Goal: Use online tool/utility: Utilize a website feature to perform a specific function

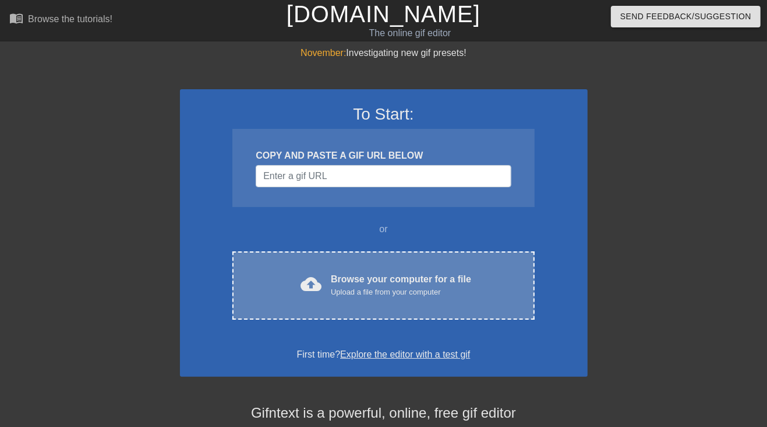
click at [390, 294] on div "Upload a file from your computer" at bounding box center [401, 292] width 140 height 12
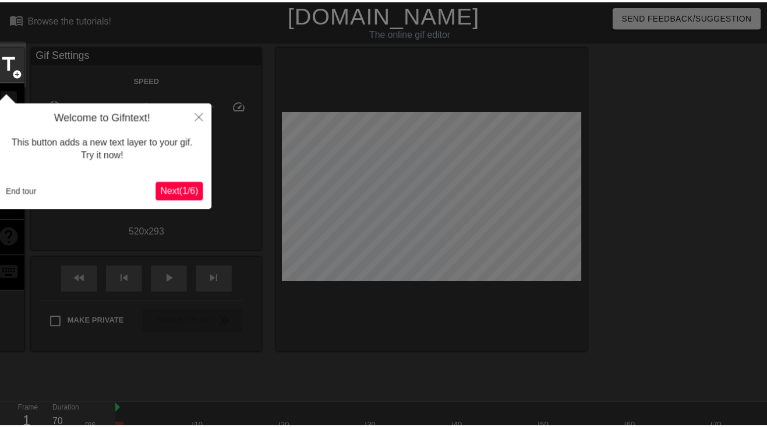
scroll to position [29, 0]
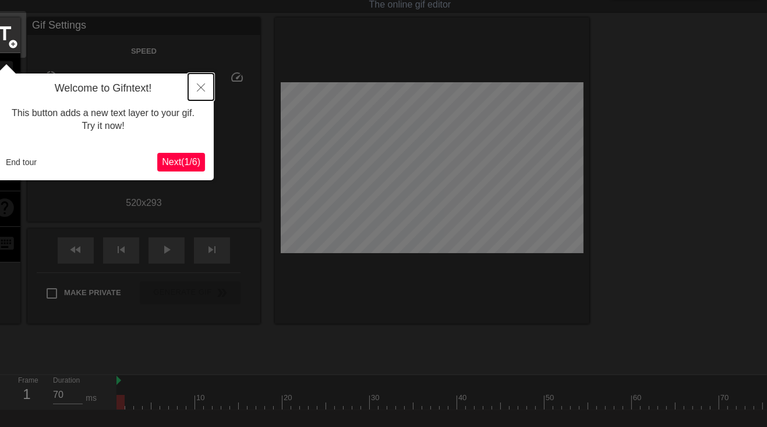
click at [205, 86] on icon "Close" at bounding box center [201, 87] width 8 height 8
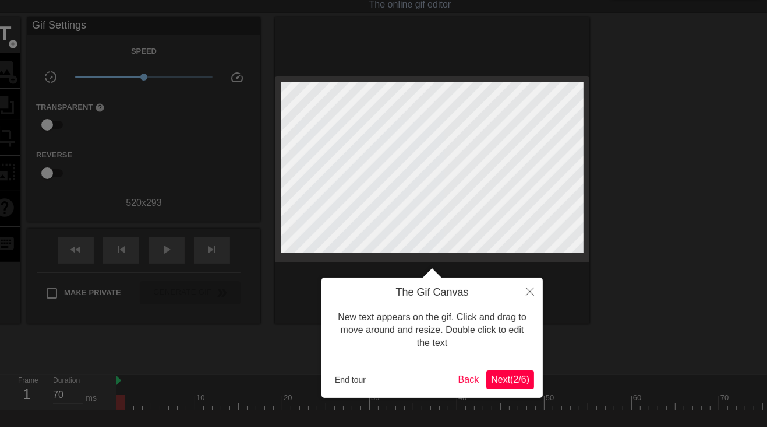
scroll to position [0, 0]
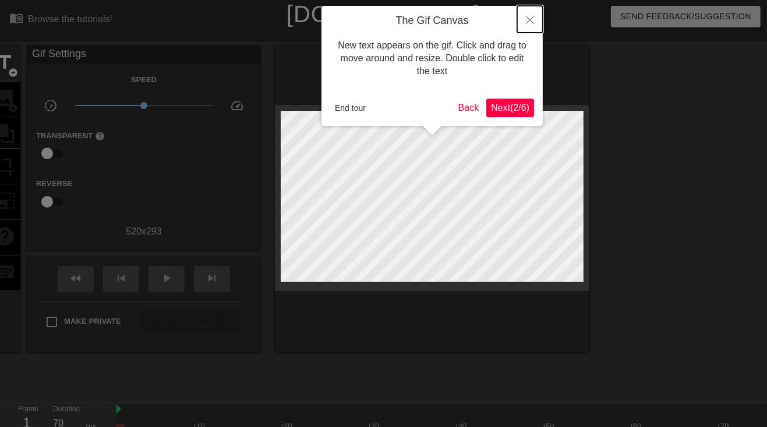
click at [527, 16] on button "Close" at bounding box center [530, 19] width 26 height 27
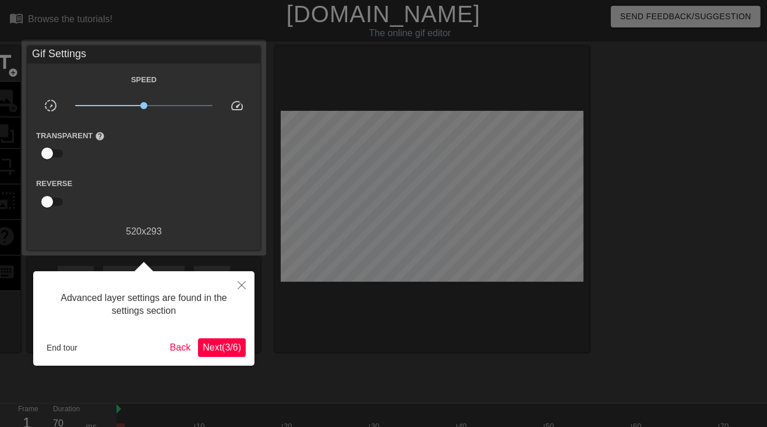
scroll to position [29, 0]
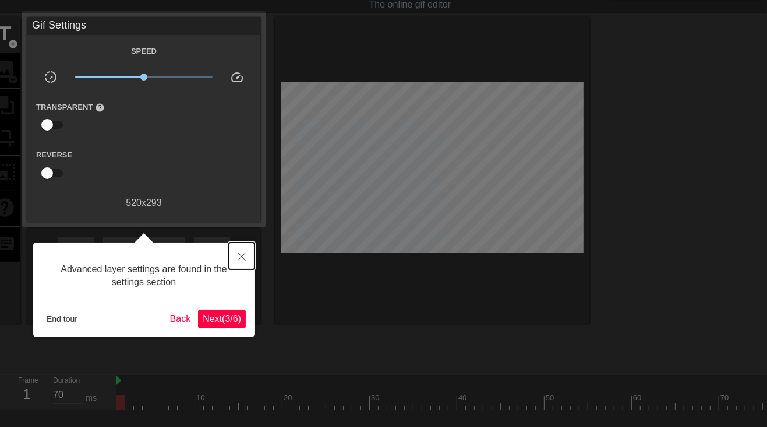
click at [239, 255] on icon "Close" at bounding box center [242, 256] width 8 height 8
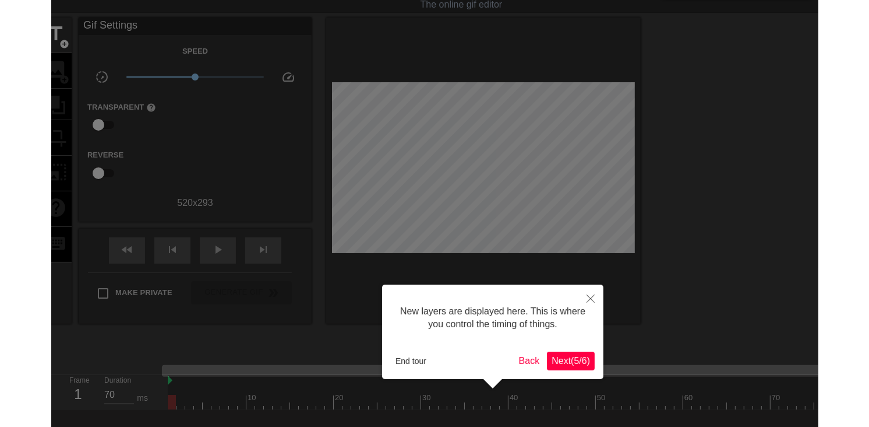
scroll to position [10, 0]
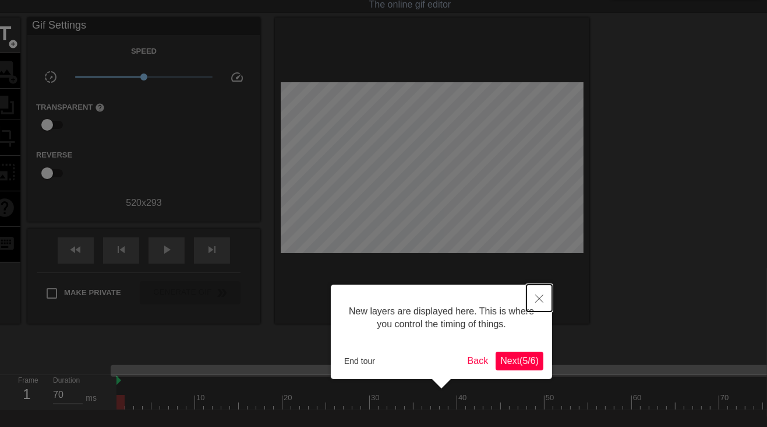
click at [541, 295] on icon "Close" at bounding box center [540, 298] width 8 height 8
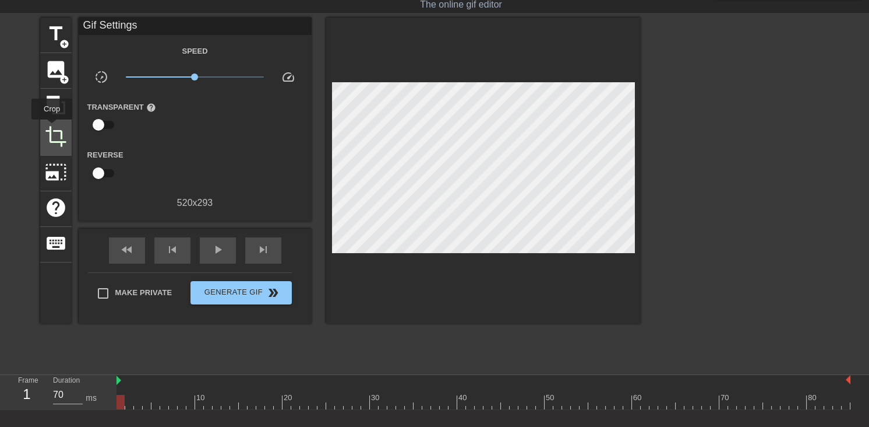
click at [56, 129] on span "crop" at bounding box center [56, 136] width 22 height 22
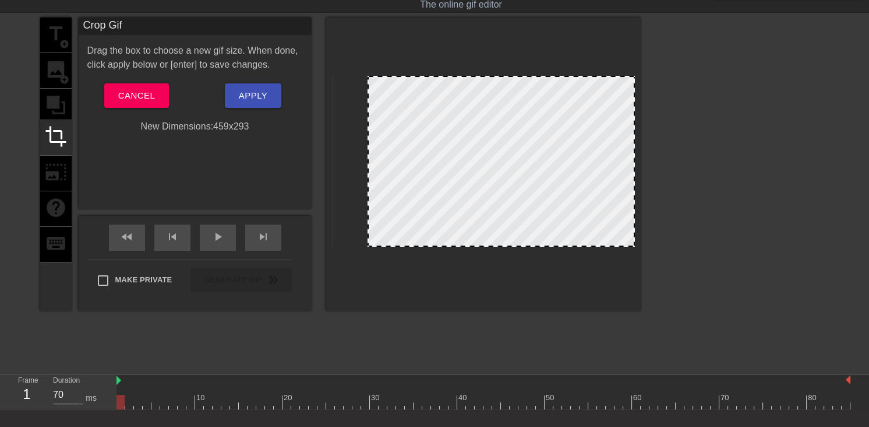
drag, startPoint x: 333, startPoint y: 239, endPoint x: 369, endPoint y: 240, distance: 35.6
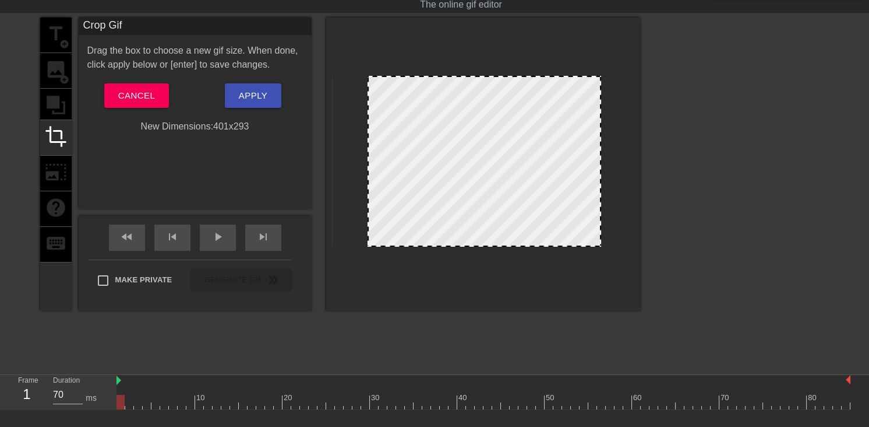
drag, startPoint x: 633, startPoint y: 181, endPoint x: 599, endPoint y: 183, distance: 33.8
click at [249, 103] on button "Apply" at bounding box center [253, 95] width 57 height 24
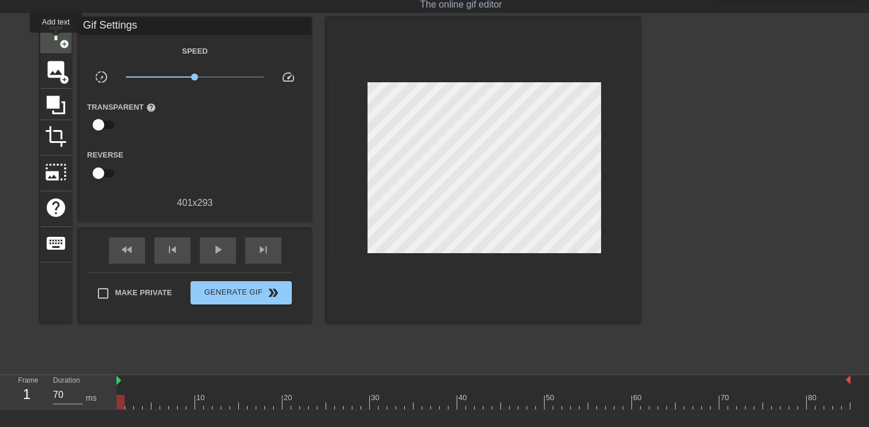
click at [56, 41] on span "title" at bounding box center [56, 34] width 22 height 22
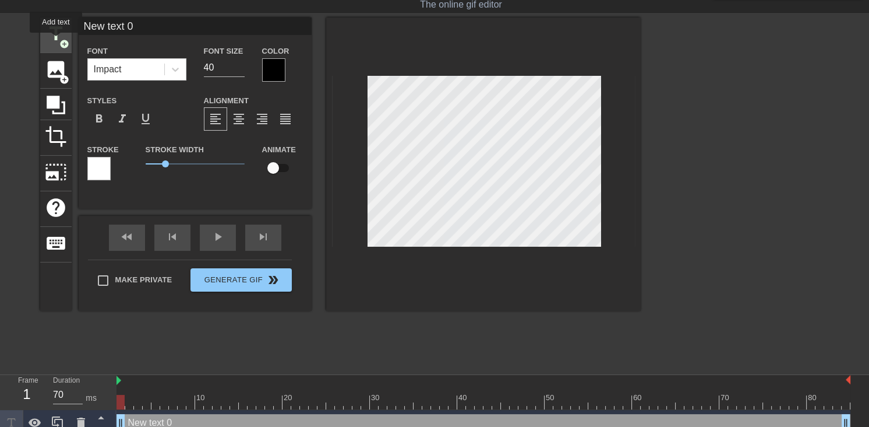
scroll to position [0, 0]
drag, startPoint x: 148, startPoint y: 19, endPoint x: 82, endPoint y: 25, distance: 66.7
click at [82, 25] on input "New text 0" at bounding box center [195, 25] width 233 height 17
type input "Brika"
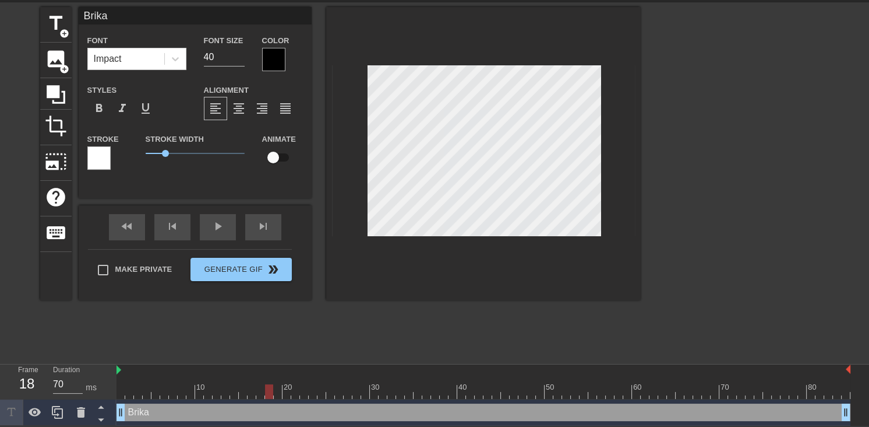
drag, startPoint x: 121, startPoint y: 386, endPoint x: 272, endPoint y: 394, distance: 151.1
click at [272, 394] on div at bounding box center [269, 391] width 8 height 15
drag, startPoint x: 119, startPoint y: 414, endPoint x: 184, endPoint y: 414, distance: 64.7
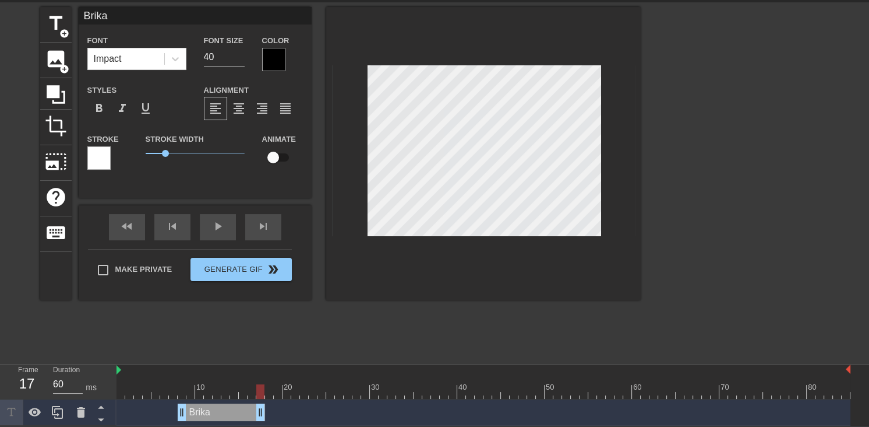
type input "70"
drag, startPoint x: 850, startPoint y: 407, endPoint x: 242, endPoint y: 411, distance: 607.2
click at [62, 33] on span "add_circle" at bounding box center [64, 34] width 10 height 10
type input "New text 1"
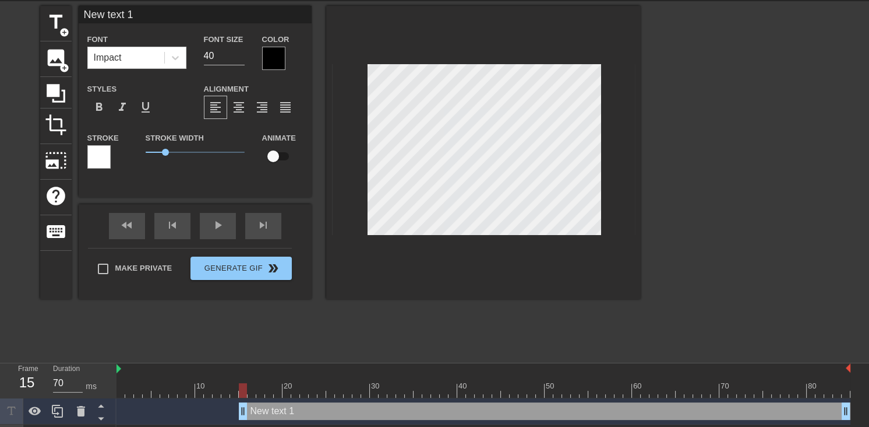
scroll to position [66, 0]
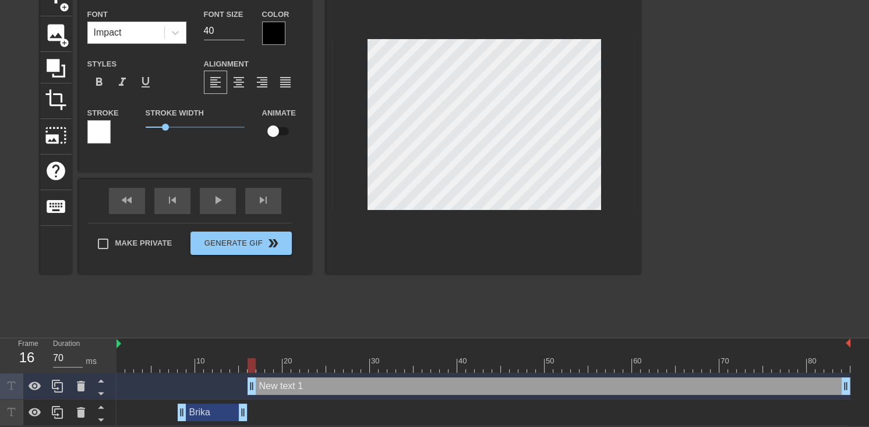
drag, startPoint x: 242, startPoint y: 386, endPoint x: 251, endPoint y: 386, distance: 8.7
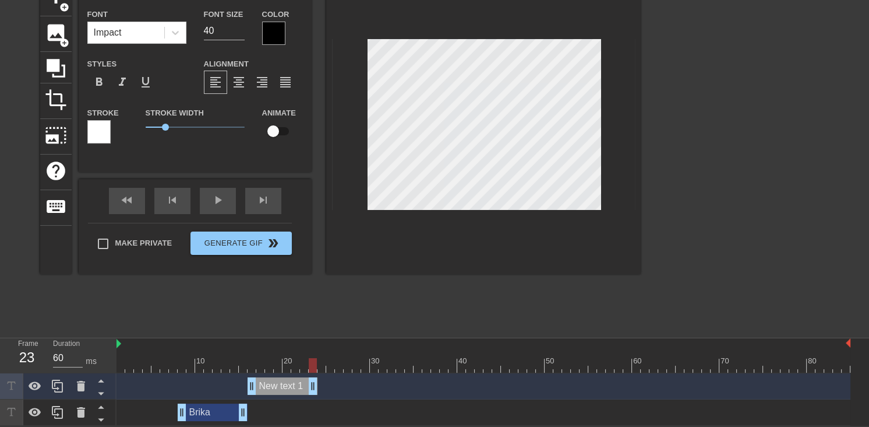
type input "70"
drag, startPoint x: 849, startPoint y: 385, endPoint x: 307, endPoint y: 381, distance: 542.6
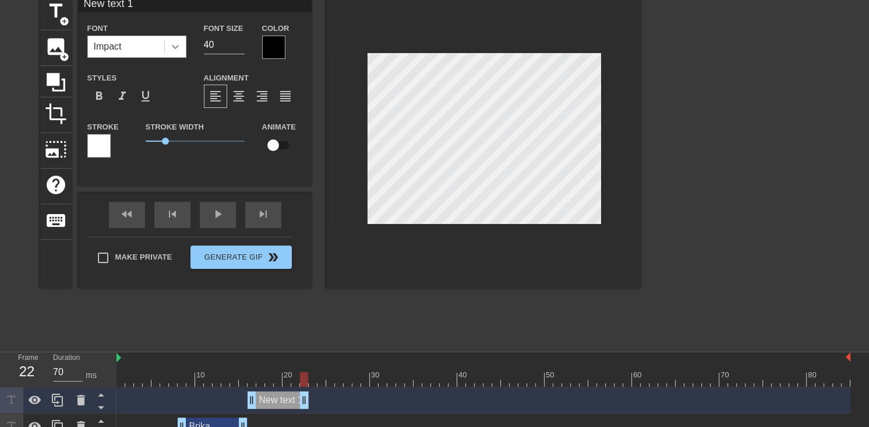
scroll to position [13, 0]
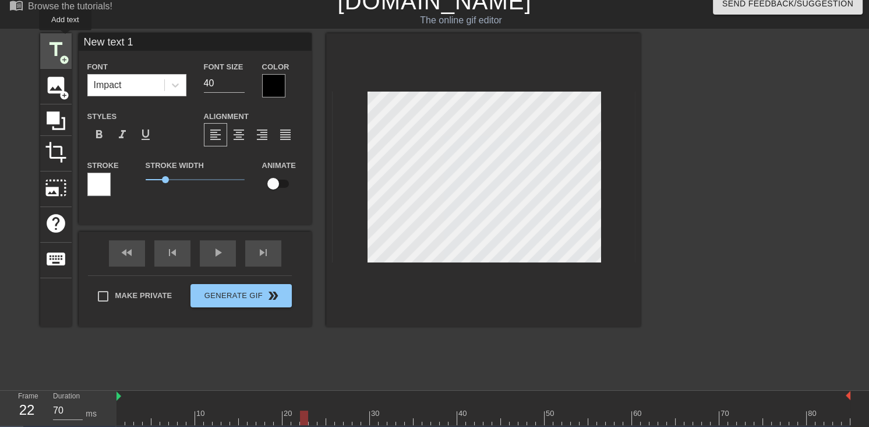
drag, startPoint x: 76, startPoint y: 38, endPoint x: 59, endPoint y: 38, distance: 17.5
click at [59, 38] on div "title add_circle image add_circle crop photo_size_select_large help keyboard Ne…" at bounding box center [340, 179] width 601 height 293
type input "b"
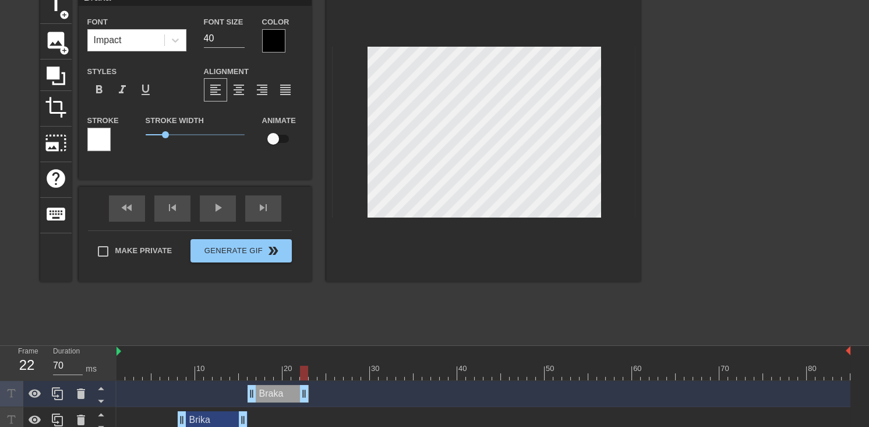
scroll to position [66, 0]
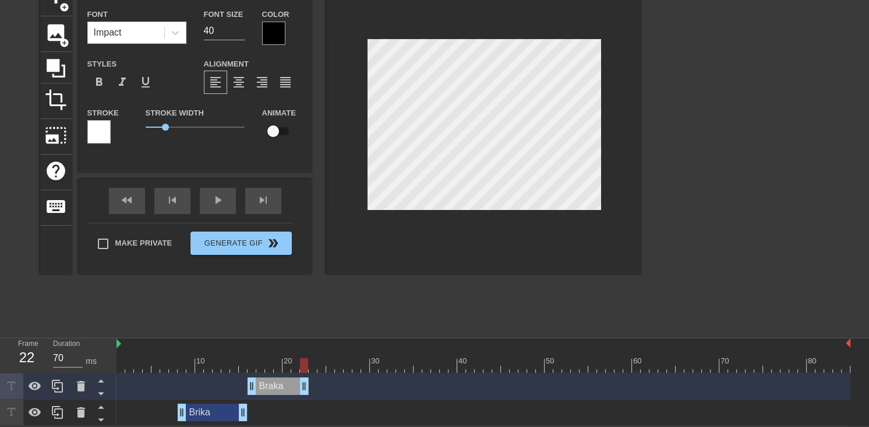
type input "Braka"
drag, startPoint x: 302, startPoint y: 362, endPoint x: 256, endPoint y: 372, distance: 47.7
click at [256, 372] on div "10 20 30 40 50 60 70 80 Braka drag_handle drag_handle Brika drag_handle drag_ha…" at bounding box center [493, 381] width 753 height 87
drag, startPoint x: 254, startPoint y: 384, endPoint x: 244, endPoint y: 385, distance: 9.9
drag, startPoint x: 245, startPoint y: 383, endPoint x: 251, endPoint y: 383, distance: 6.4
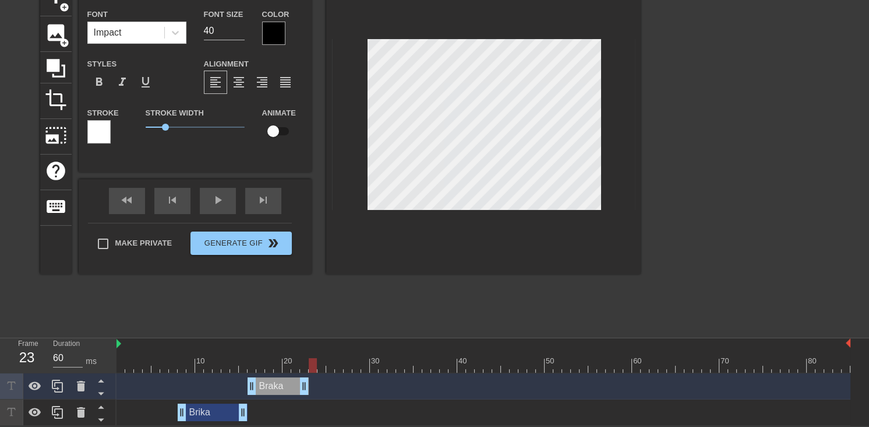
type input "70"
drag, startPoint x: 250, startPoint y: 361, endPoint x: 307, endPoint y: 362, distance: 57.1
click at [307, 362] on div at bounding box center [304, 365] width 8 height 15
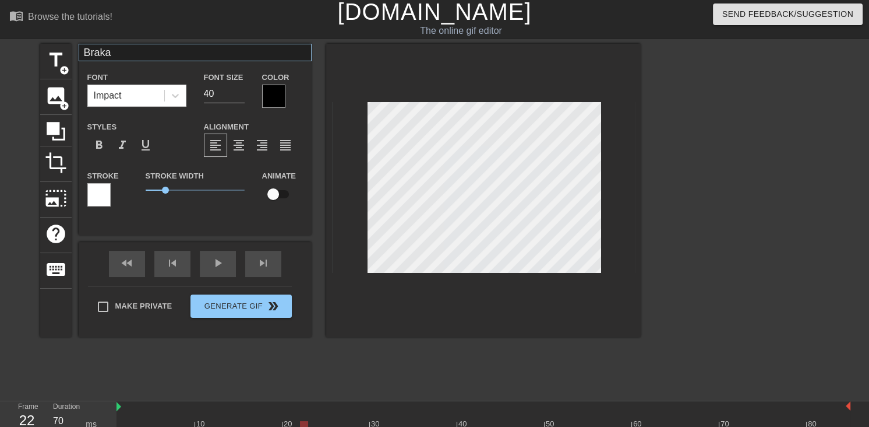
scroll to position [0, 0]
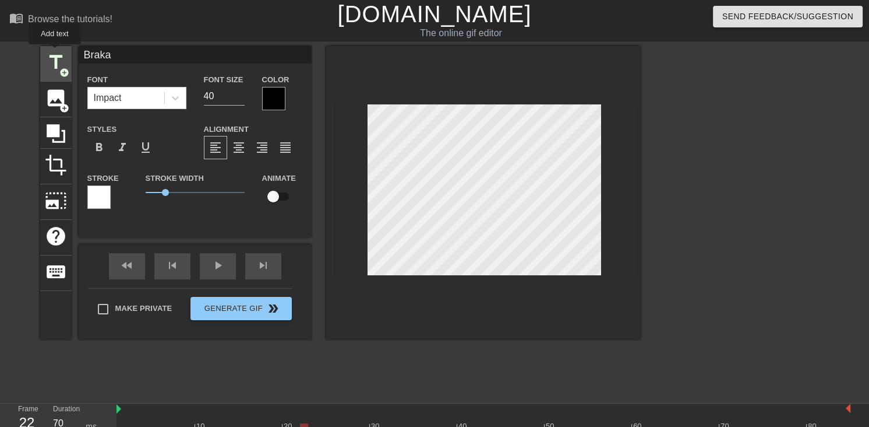
drag, startPoint x: 129, startPoint y: 51, endPoint x: 47, endPoint y: 54, distance: 81.6
click at [47, 54] on div "title add_circle image add_circle crop photo_size_select_large help keyboard Br…" at bounding box center [340, 192] width 601 height 293
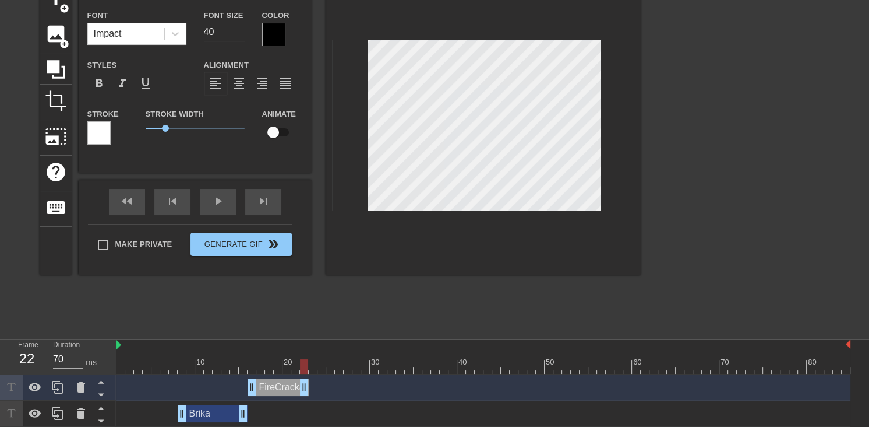
scroll to position [66, 0]
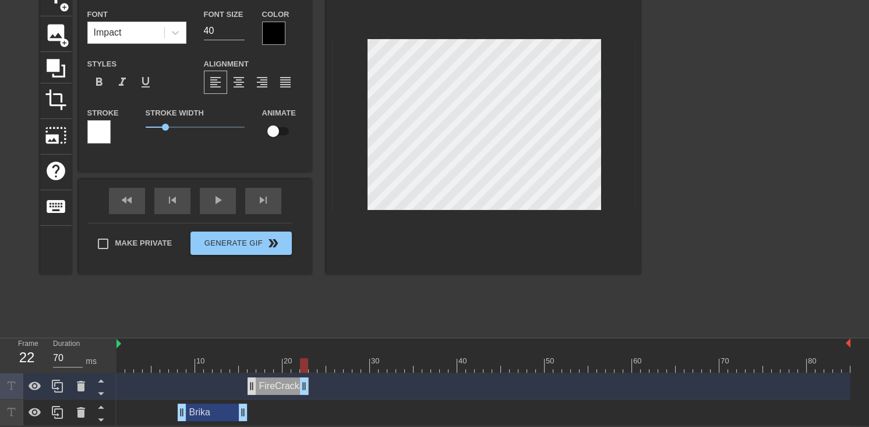
type input "FireCracka"
type input "70"
drag, startPoint x: 251, startPoint y: 379, endPoint x: 241, endPoint y: 382, distance: 10.2
click at [293, 410] on div "Brika drag_handle drag_handle" at bounding box center [484, 411] width 734 height 17
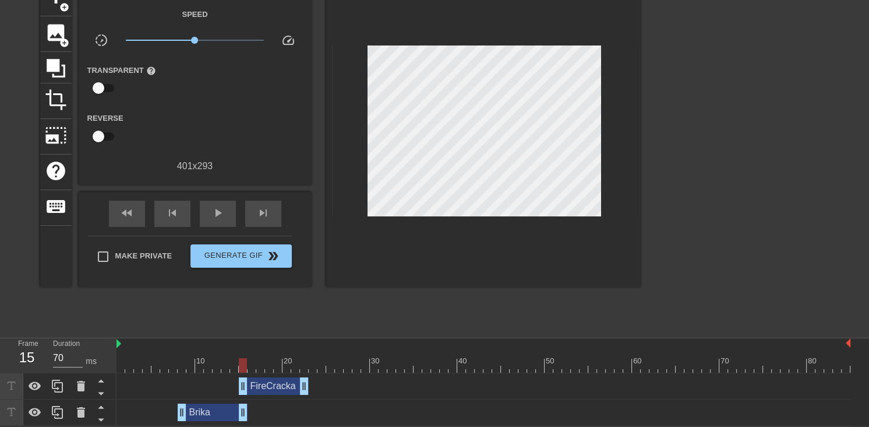
click at [210, 408] on div "Brika drag_handle drag_handle" at bounding box center [213, 411] width 70 height 17
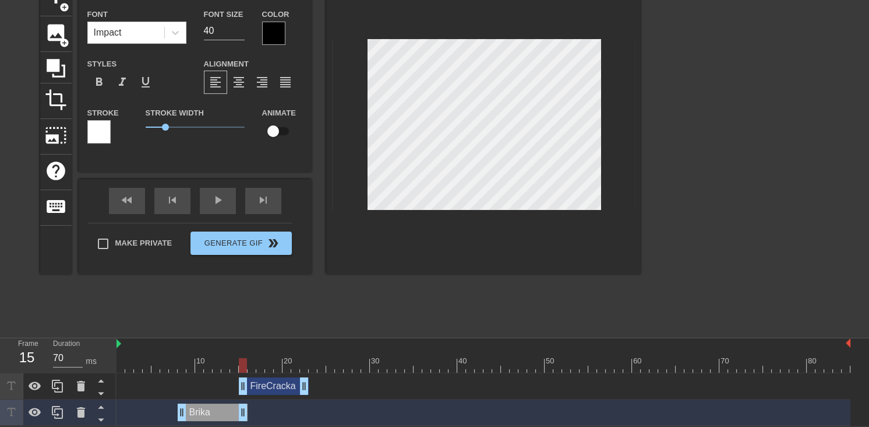
type input "FireCracka"
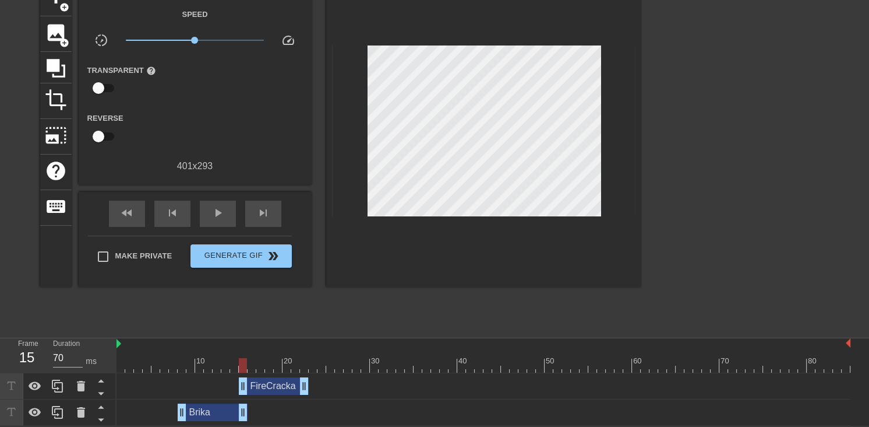
click at [156, 412] on div "Brika drag_handle drag_handle" at bounding box center [484, 411] width 734 height 17
click at [39, 413] on icon at bounding box center [35, 411] width 13 height 9
drag, startPoint x: 38, startPoint y: 408, endPoint x: 51, endPoint y: 407, distance: 13.5
click at [37, 409] on icon at bounding box center [35, 412] width 14 height 14
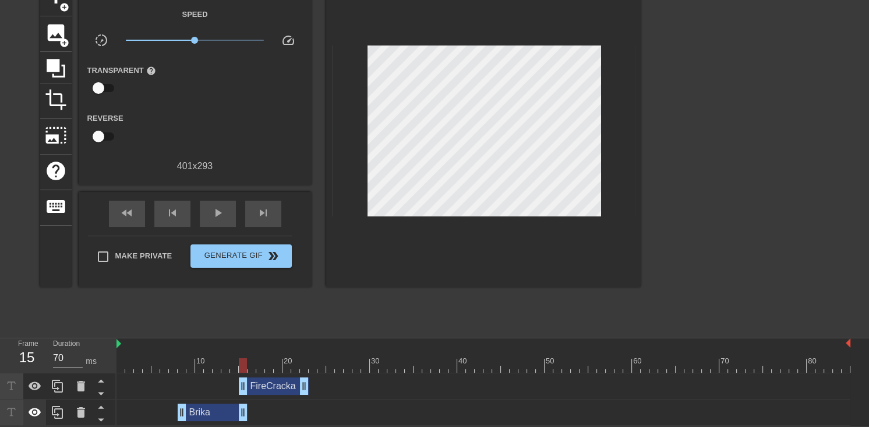
click at [24, 407] on div at bounding box center [34, 412] width 23 height 26
click at [39, 414] on icon at bounding box center [35, 412] width 14 height 14
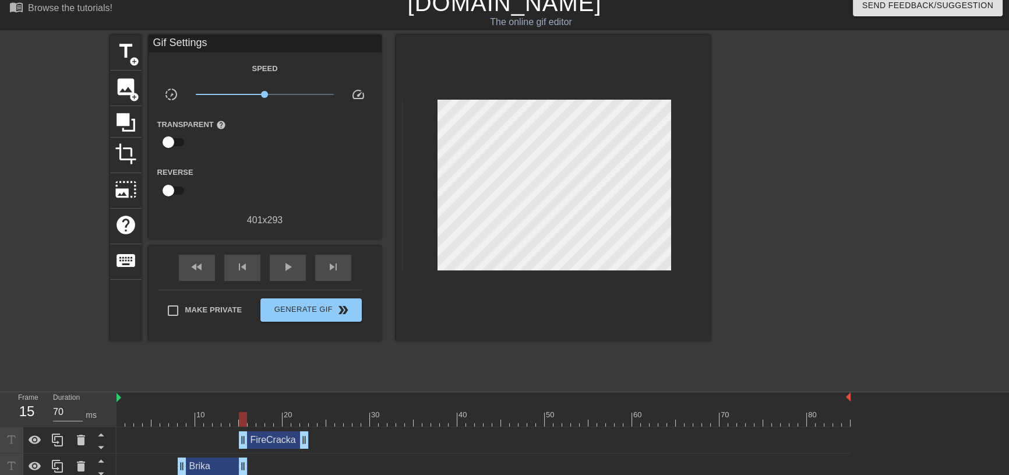
scroll to position [17, 0]
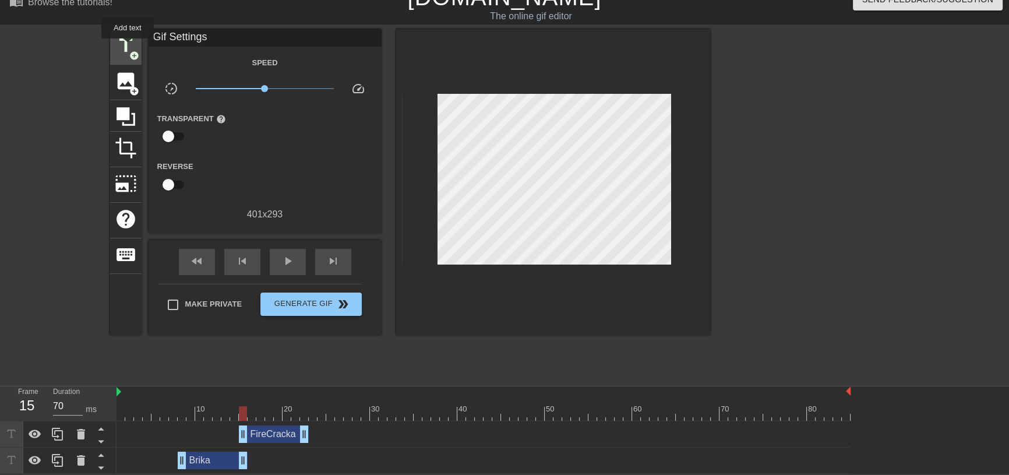
click at [128, 45] on span "title" at bounding box center [126, 45] width 22 height 22
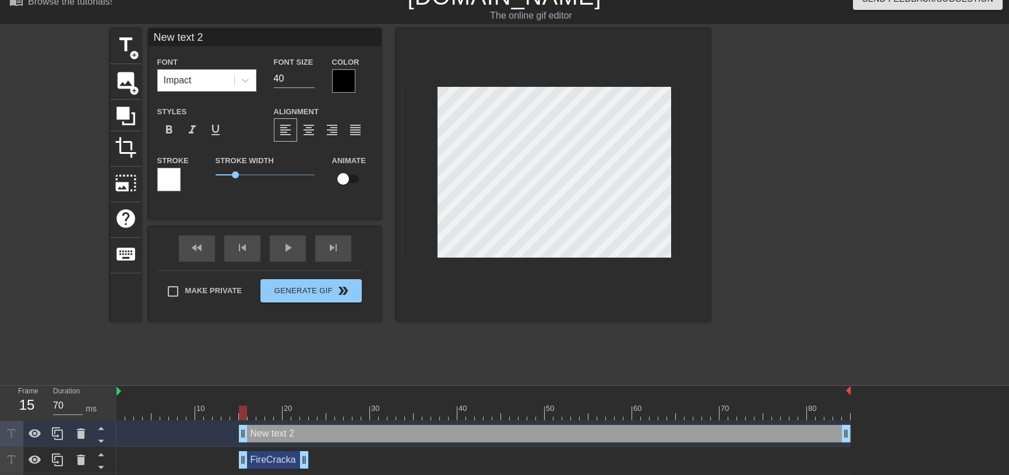
click at [279, 426] on div "FireCracka drag_handle drag_handle" at bounding box center [274, 459] width 70 height 17
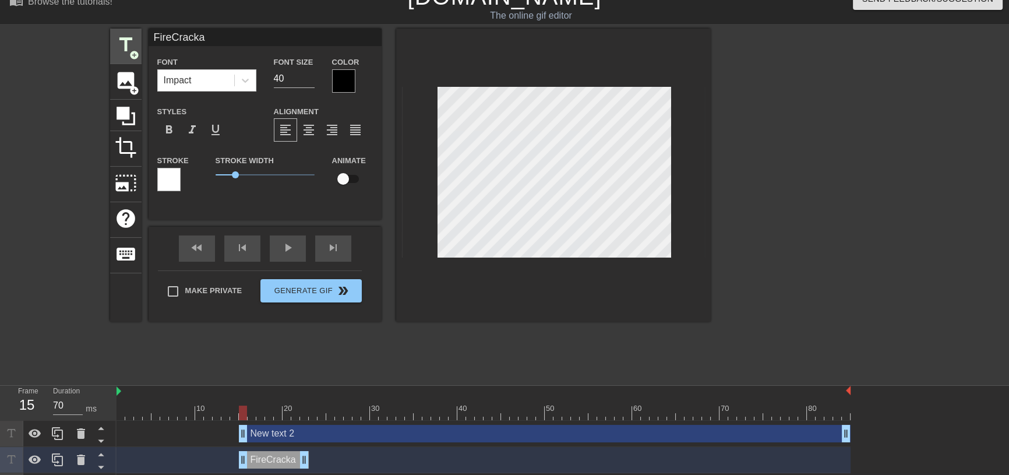
drag, startPoint x: 215, startPoint y: 34, endPoint x: 140, endPoint y: 34, distance: 75.2
click at [140, 34] on div "title add_circle image add_circle crop photo_size_select_large help keyboard Fi…" at bounding box center [410, 175] width 601 height 293
type input "Brika"
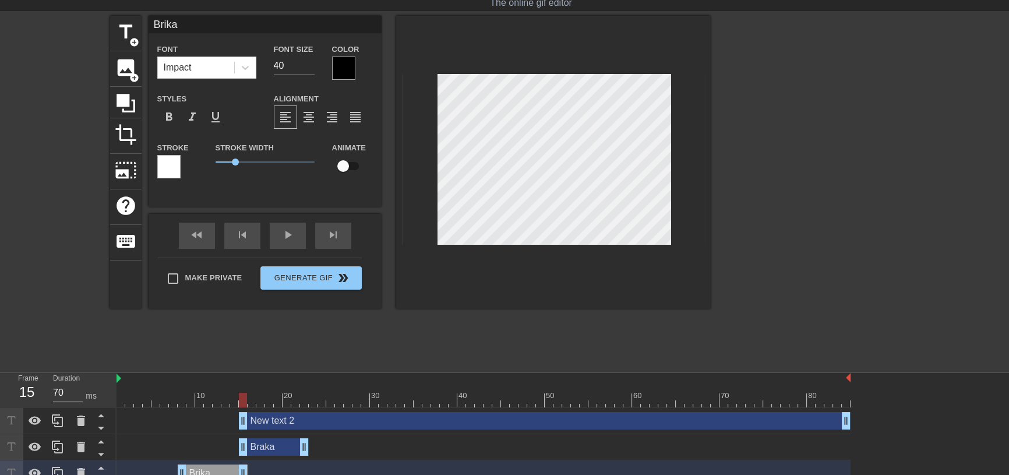
scroll to position [44, 0]
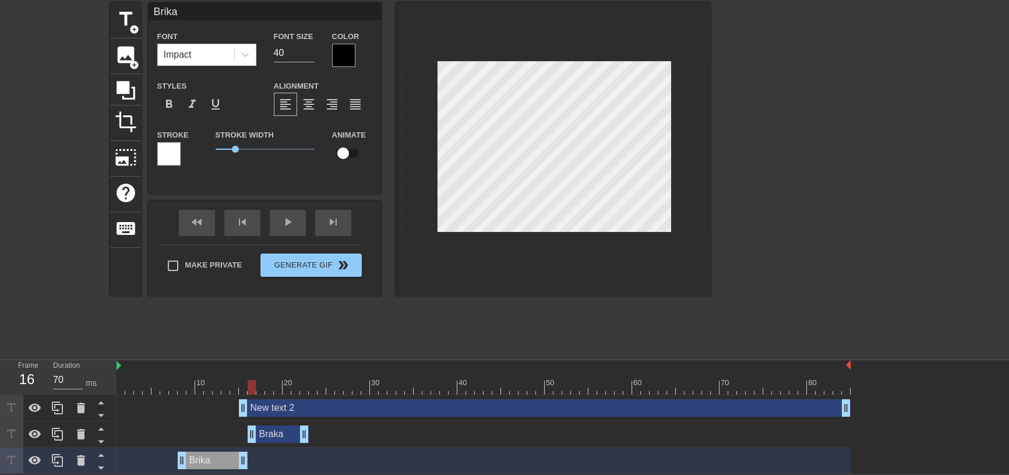
drag, startPoint x: 242, startPoint y: 438, endPoint x: 249, endPoint y: 438, distance: 7.0
type input "70"
drag, startPoint x: 242, startPoint y: 406, endPoint x: 306, endPoint y: 407, distance: 63.5
click at [422, 399] on div "New text 2 drag_handle drag_handle" at bounding box center [575, 407] width 551 height 17
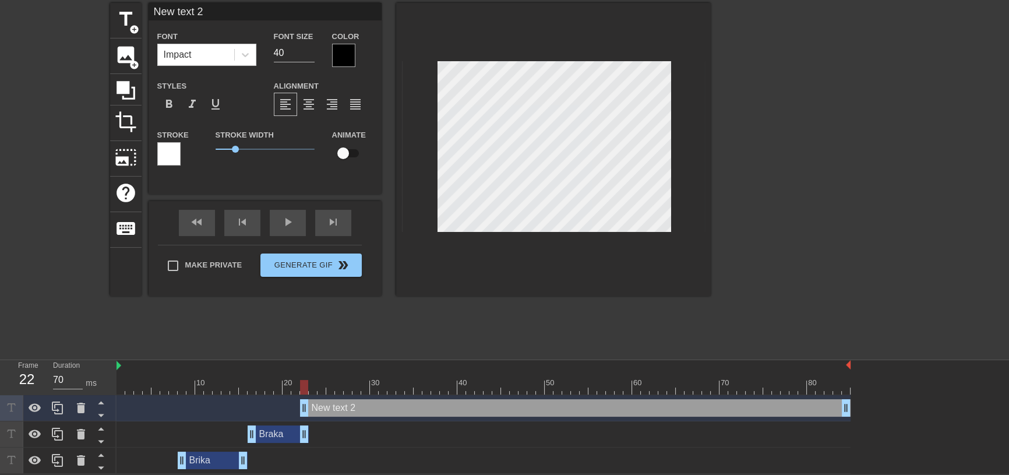
scroll to position [38, 0]
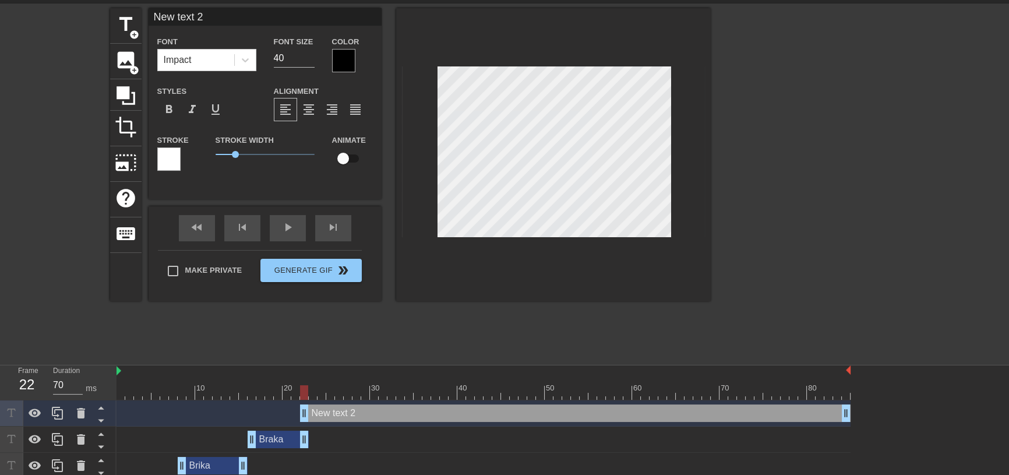
drag, startPoint x: 216, startPoint y: 4, endPoint x: 153, endPoint y: 13, distance: 64.1
click at [153, 13] on input "New text 2" at bounding box center [265, 16] width 233 height 17
click at [186, 16] on input "FireCraka" at bounding box center [265, 16] width 233 height 17
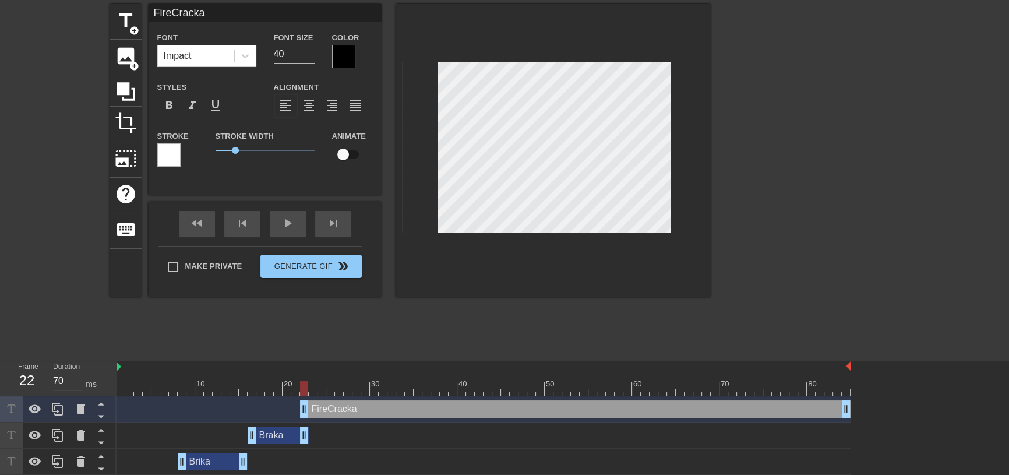
scroll to position [44, 0]
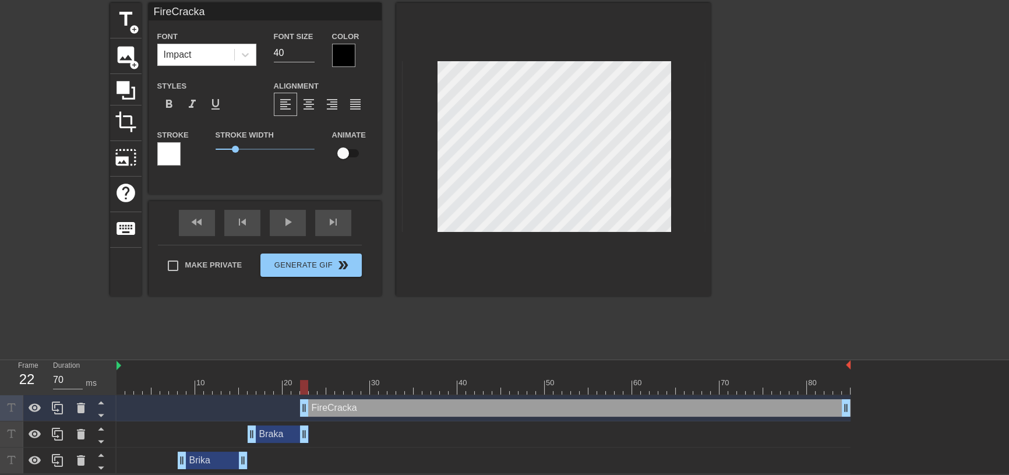
type input "FireCracka"
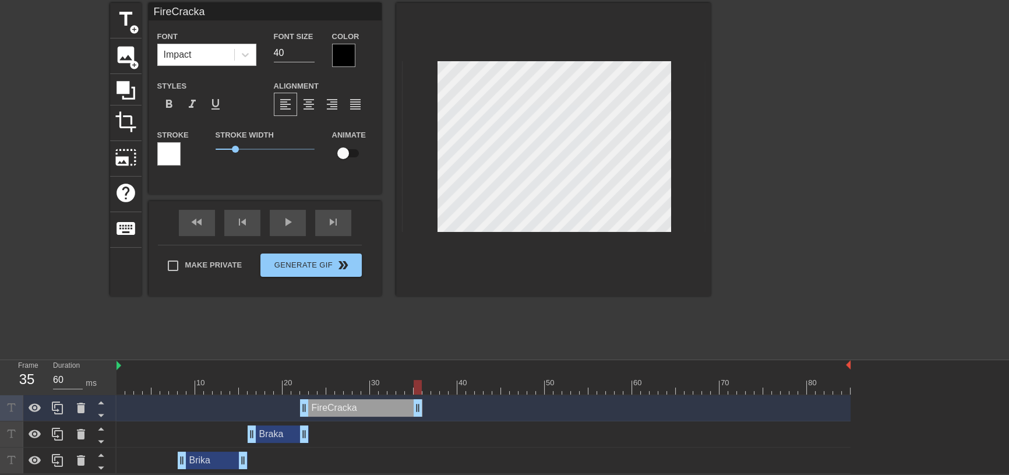
drag, startPoint x: 846, startPoint y: 406, endPoint x: 416, endPoint y: 417, distance: 430.8
click at [416, 417] on div "FireCracka drag_handle drag_handle" at bounding box center [484, 408] width 734 height 26
drag, startPoint x: 417, startPoint y: 387, endPoint x: 397, endPoint y: 421, distance: 39.5
click at [397, 421] on div "10 20 30 40 50 60 70 80 FireCracka drag_handle drag_handle Braka drag_handle dr…" at bounding box center [563, 417] width 893 height 114
type input "70"
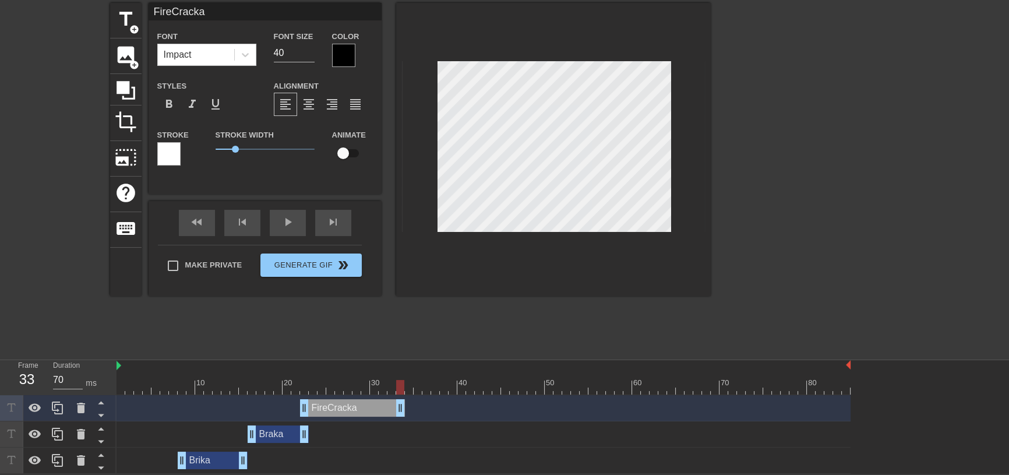
drag, startPoint x: 418, startPoint y: 410, endPoint x: 397, endPoint y: 410, distance: 21.0
click at [131, 20] on span "title" at bounding box center [126, 19] width 22 height 22
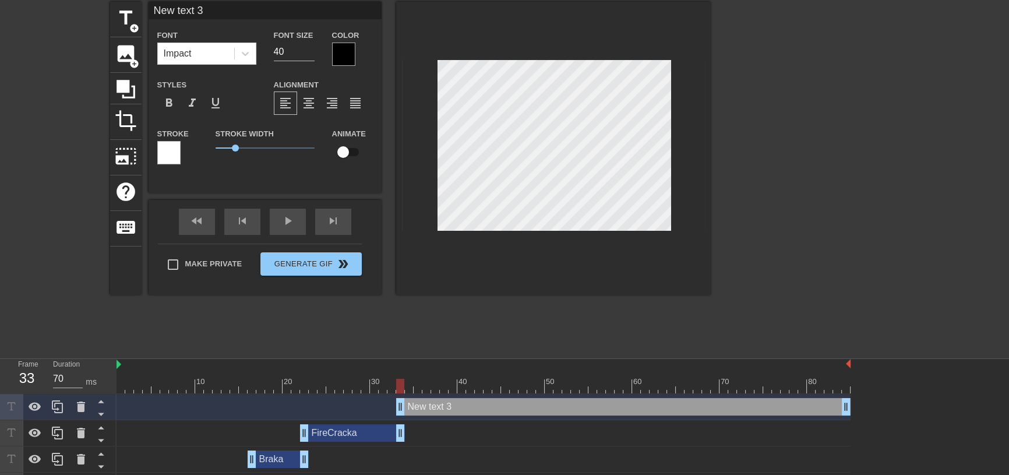
click at [241, 10] on input "New text 3" at bounding box center [265, 10] width 233 height 17
type input "N"
type input "Shish Boom BAHH"
drag, startPoint x: 400, startPoint y: 408, endPoint x: 408, endPoint y: 408, distance: 7.6
drag, startPoint x: 409, startPoint y: 384, endPoint x: 96, endPoint y: 374, distance: 313.1
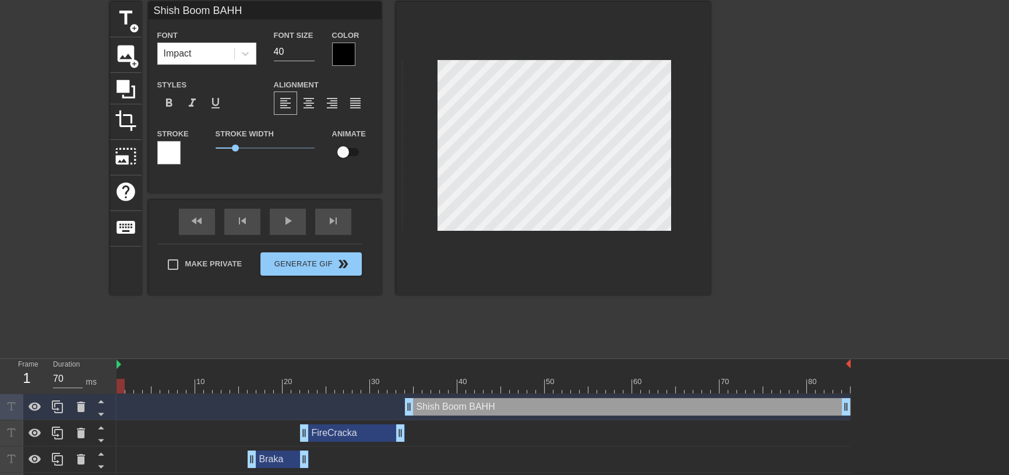
click at [96, 374] on div "Frame 1 Duration 70 ms 10 20 30 40 50 60 70 80 Shish Boom BAHH drag_handle drag…" at bounding box center [504, 429] width 1009 height 140
click at [288, 228] on div "play_arrow" at bounding box center [288, 222] width 36 height 26
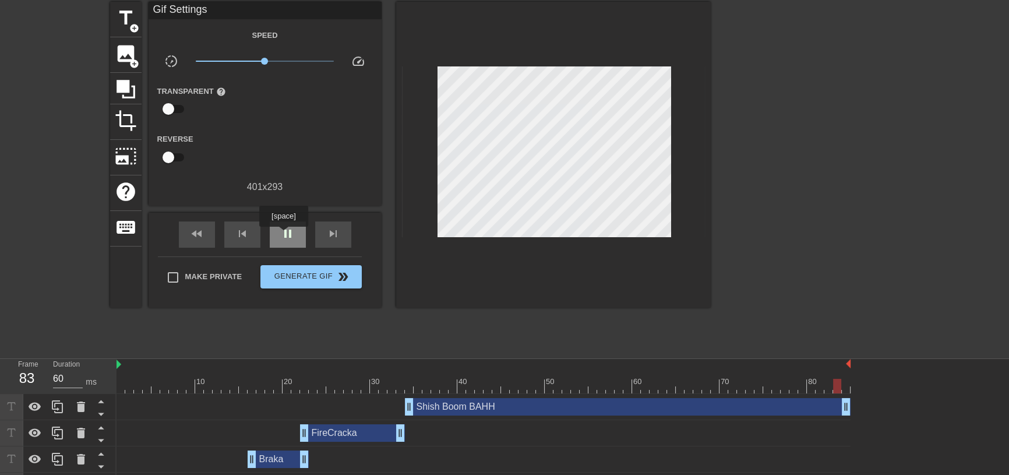
click at [283, 235] on span "pause" at bounding box center [288, 234] width 14 height 14
drag, startPoint x: 842, startPoint y: 384, endPoint x: 753, endPoint y: 386, distance: 88.6
click at [753, 386] on div at bounding box center [484, 386] width 734 height 15
click at [756, 386] on div at bounding box center [759, 386] width 8 height 15
type input "70"
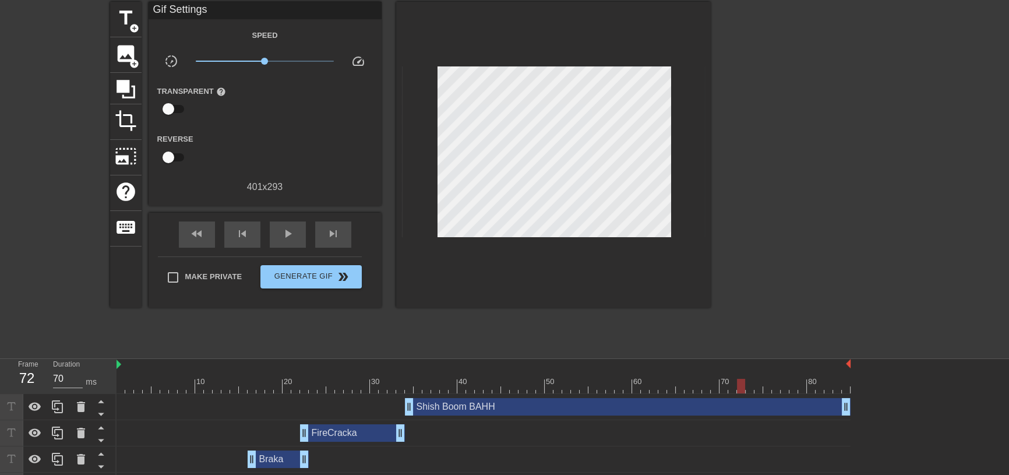
drag, startPoint x: 756, startPoint y: 386, endPoint x: 741, endPoint y: 386, distance: 15.7
click at [741, 386] on div at bounding box center [741, 386] width 8 height 15
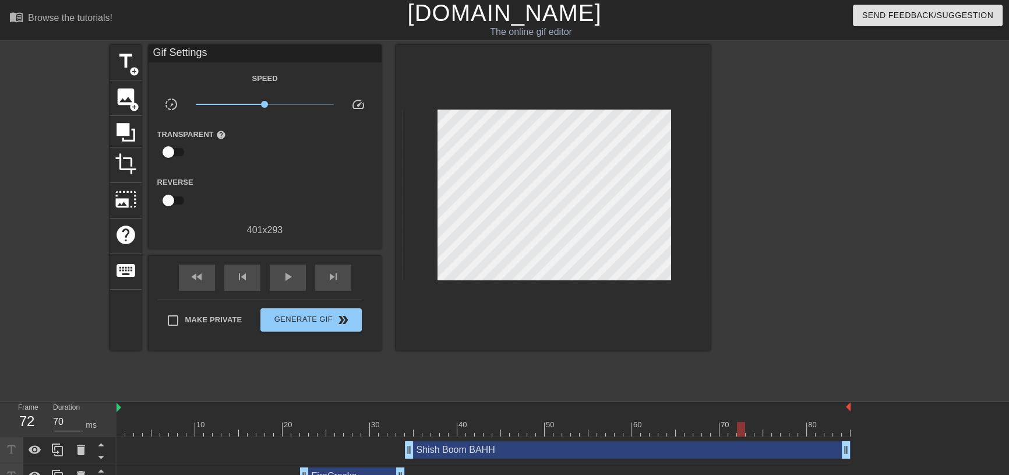
scroll to position [0, 0]
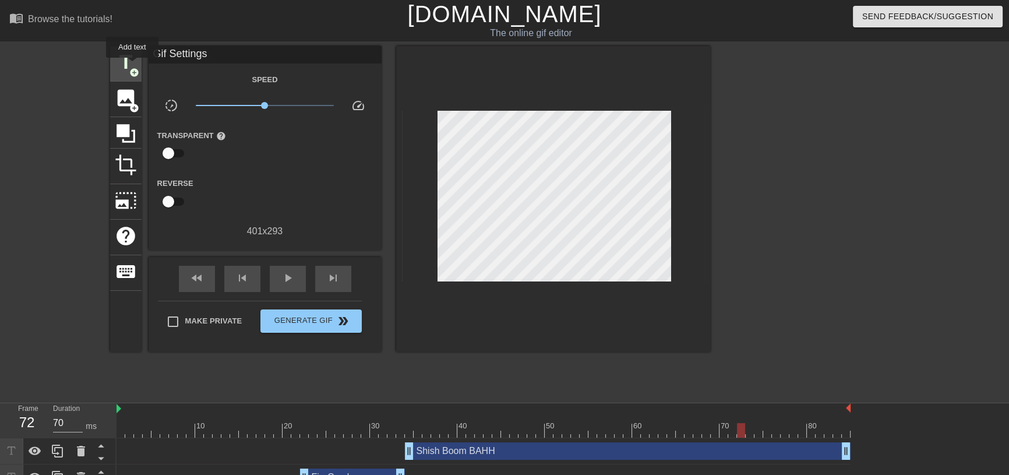
click at [132, 66] on span "title" at bounding box center [126, 62] width 22 height 22
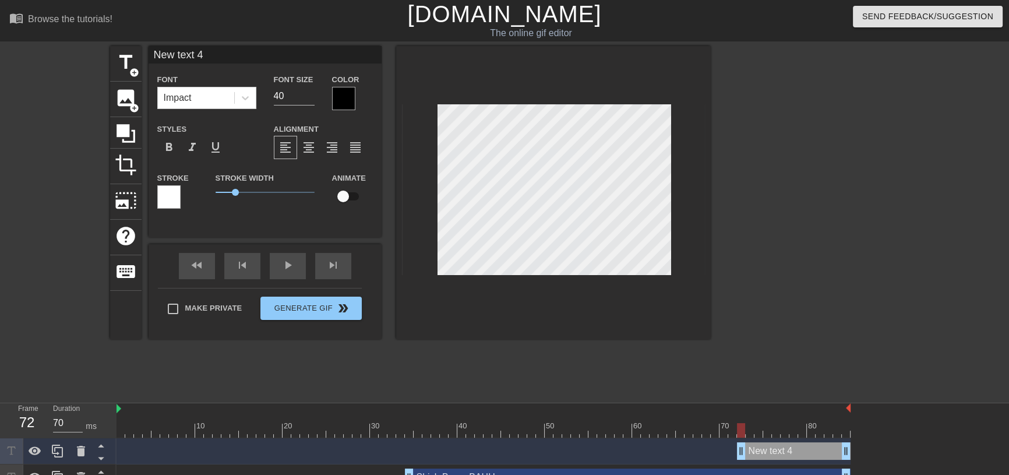
drag, startPoint x: 241, startPoint y: 52, endPoint x: 150, endPoint y: 51, distance: 90.9
click at [150, 51] on input "New text 4" at bounding box center [265, 54] width 233 height 17
type input "RAH RAH RAH"
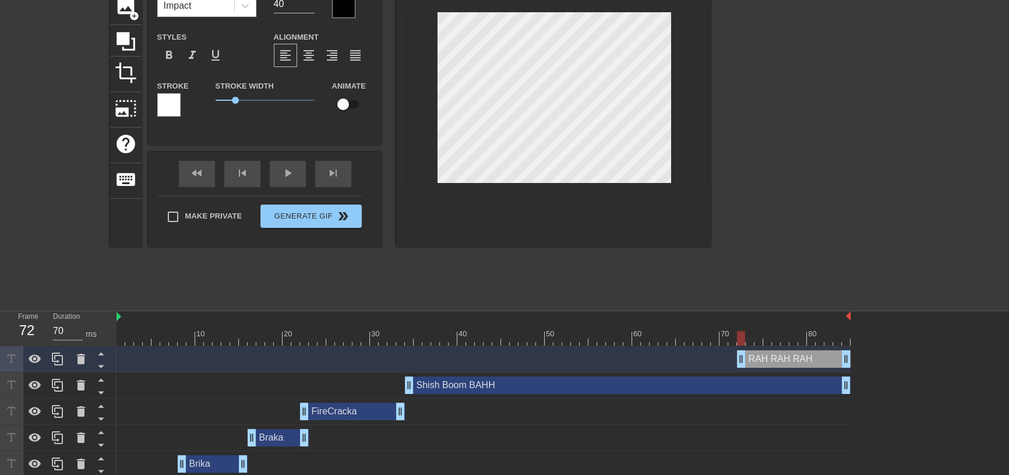
scroll to position [97, 0]
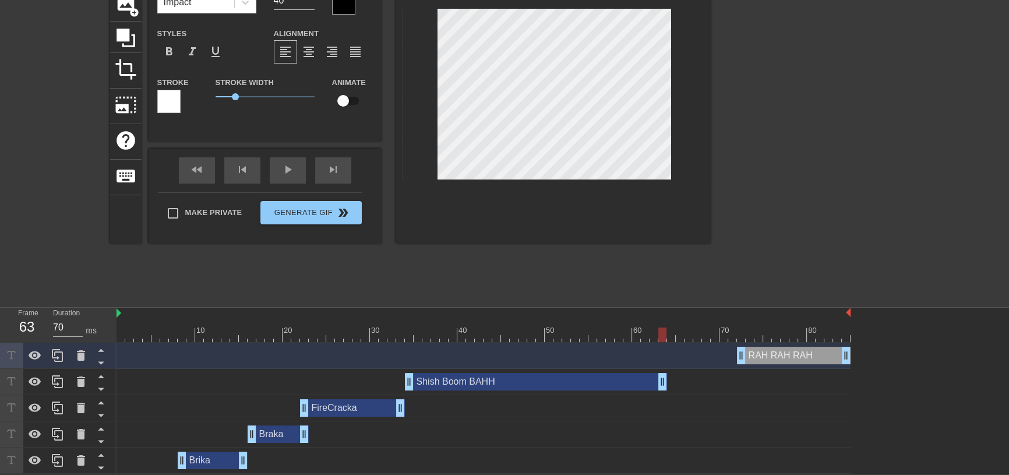
drag, startPoint x: 847, startPoint y: 380, endPoint x: 666, endPoint y: 373, distance: 180.8
drag, startPoint x: 659, startPoint y: 333, endPoint x: 745, endPoint y: 336, distance: 86.9
click at [745, 336] on div at bounding box center [484, 335] width 734 height 15
drag, startPoint x: 664, startPoint y: 379, endPoint x: 551, endPoint y: 378, distance: 113.1
drag, startPoint x: 551, startPoint y: 332, endPoint x: 527, endPoint y: 335, distance: 24.6
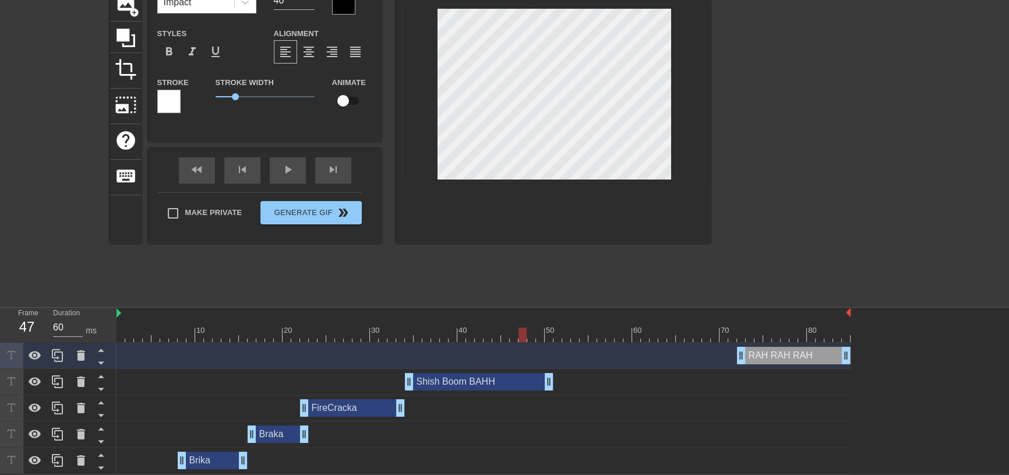
click at [527, 335] on div at bounding box center [484, 335] width 734 height 15
drag, startPoint x: 548, startPoint y: 385, endPoint x: 514, endPoint y: 383, distance: 33.9
drag, startPoint x: 512, startPoint y: 330, endPoint x: 288, endPoint y: 332, distance: 223.8
click at [288, 332] on div at bounding box center [484, 335] width 734 height 15
drag, startPoint x: 305, startPoint y: 414, endPoint x: 312, endPoint y: 414, distance: 7.0
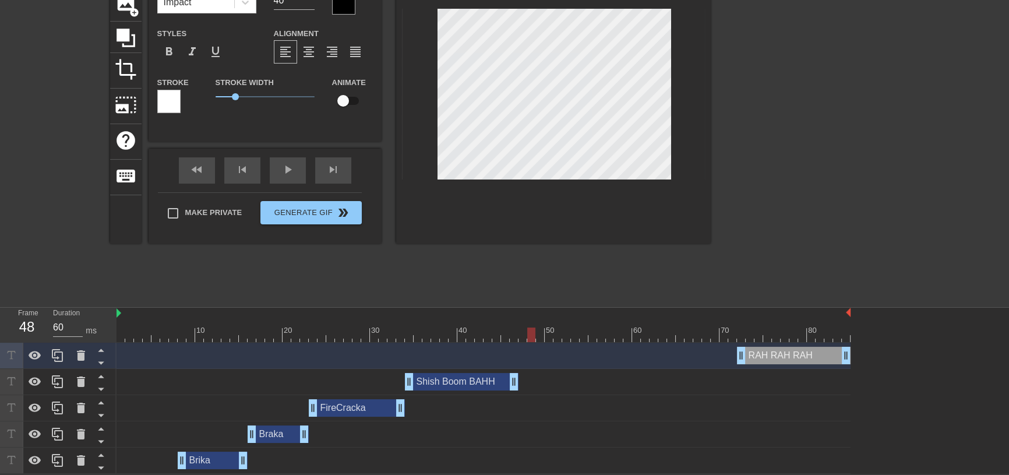
type input "60"
drag, startPoint x: 309, startPoint y: 334, endPoint x: 521, endPoint y: 348, distance: 212.0
click at [521, 348] on div "10 20 30 40 50 60 70 80 RAH RAH RAH drag_handle drag_handle Shish Boom BAHH dra…" at bounding box center [563, 391] width 893 height 166
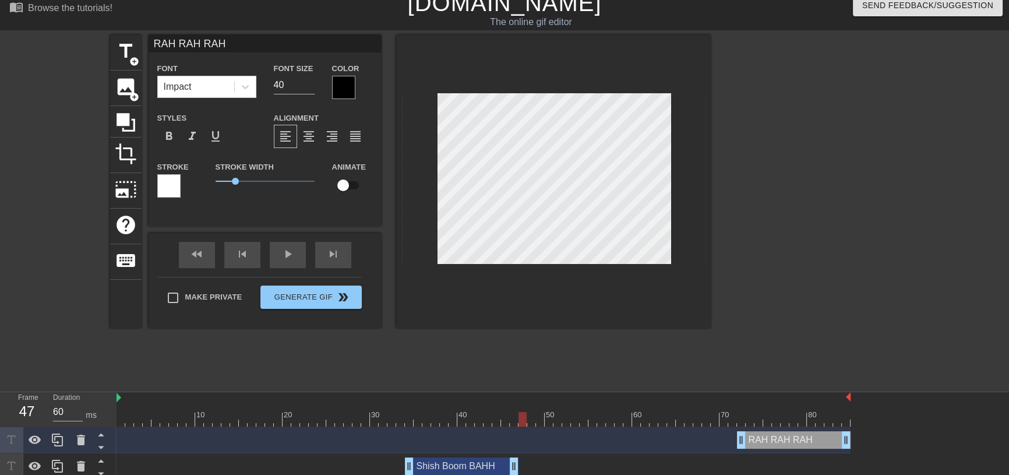
scroll to position [0, 0]
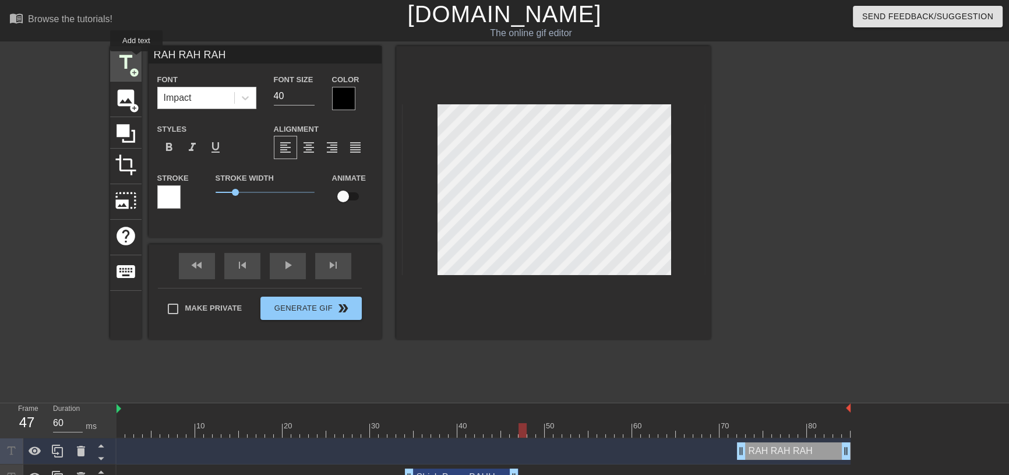
click at [135, 59] on span "title" at bounding box center [126, 62] width 22 height 22
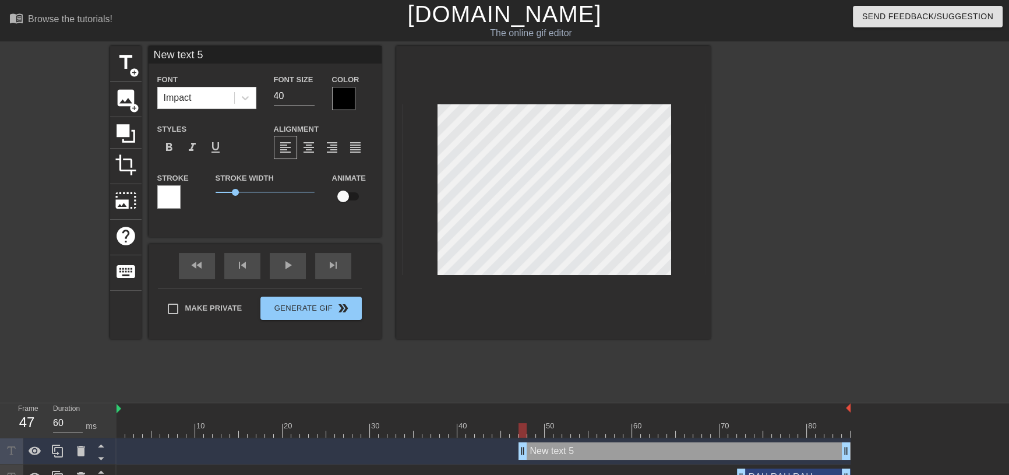
drag, startPoint x: 227, startPoint y: 57, endPoint x: 108, endPoint y: 55, distance: 119.5
click at [108, 55] on div "title add_circle image add_circle crop photo_size_select_large help keyboard Ne…" at bounding box center [504, 221] width 1009 height 350
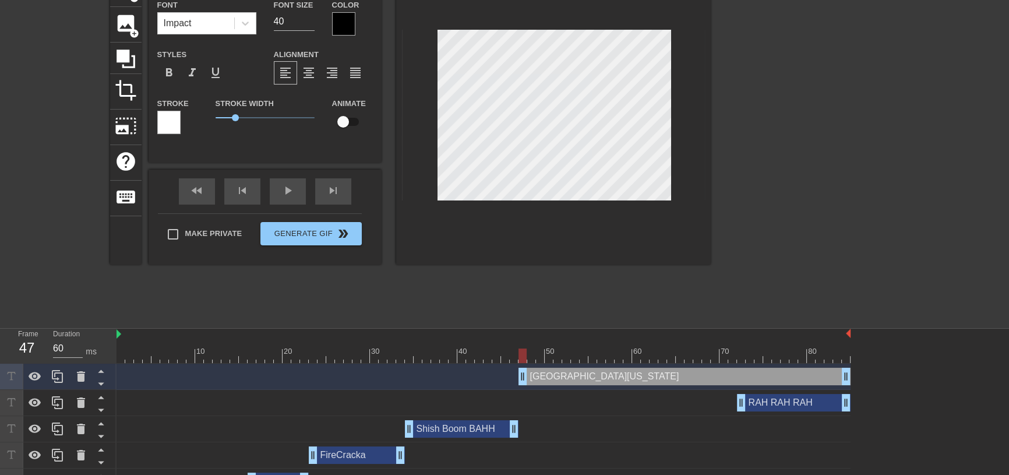
scroll to position [122, 0]
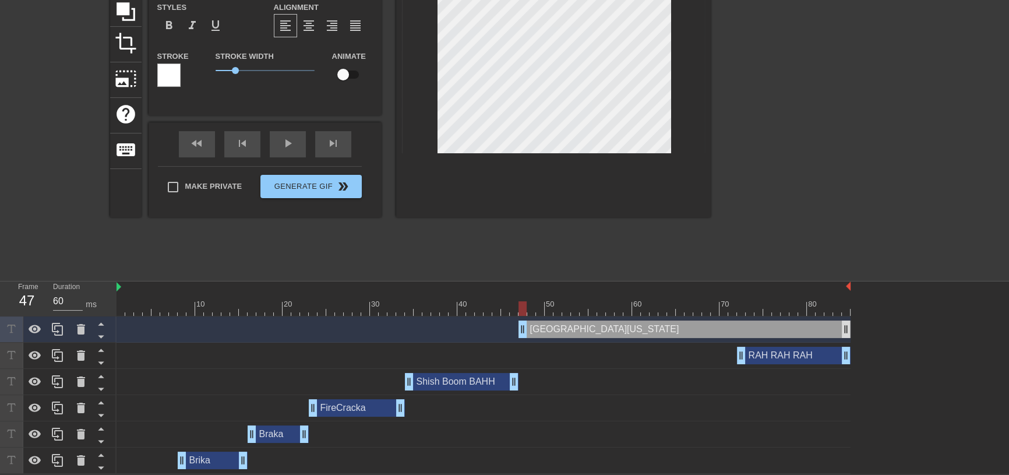
type input "[GEOGRAPHIC_DATA][US_STATE]"
type input "60"
drag, startPoint x: 846, startPoint y: 328, endPoint x: 730, endPoint y: 331, distance: 116.0
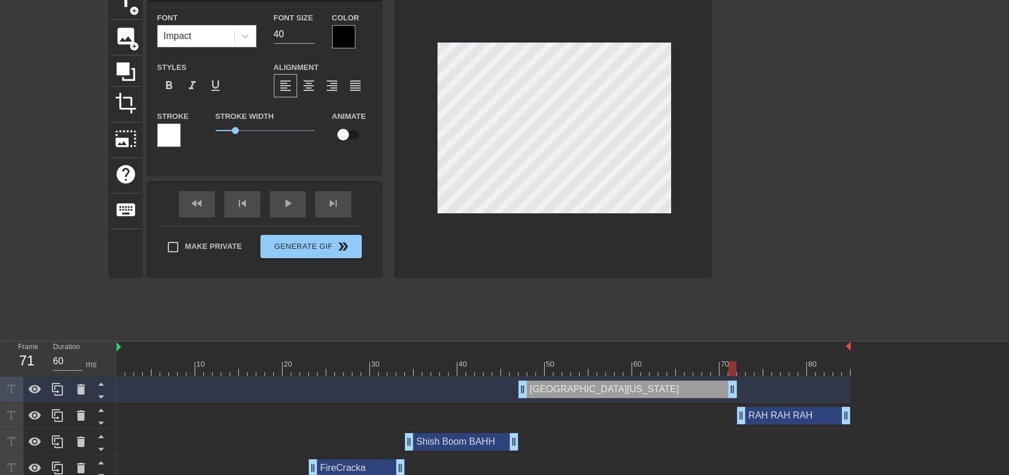
scroll to position [0, 0]
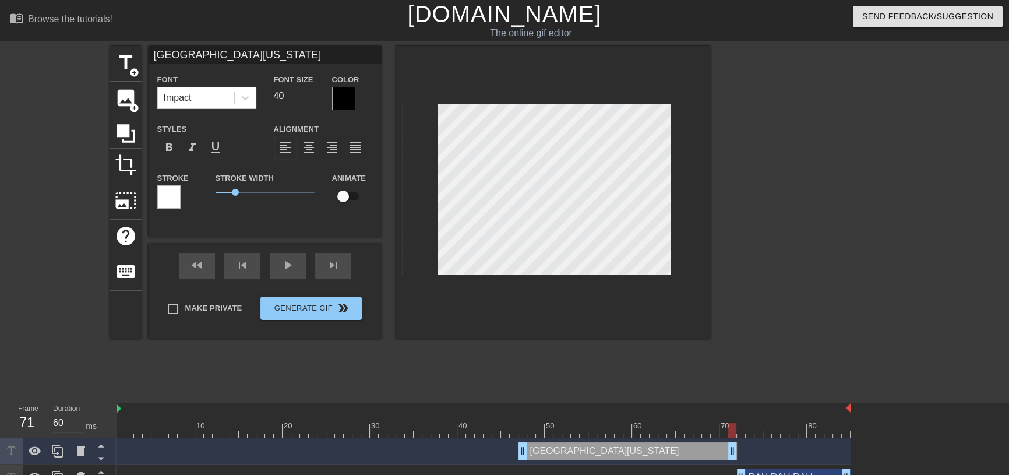
click at [226, 50] on input "[GEOGRAPHIC_DATA][US_STATE]" at bounding box center [265, 54] width 233 height 17
type input "[GEOGRAPHIC_DATA][US_STATE].. [GEOGRAPHIC_DATA][US_STATE]"
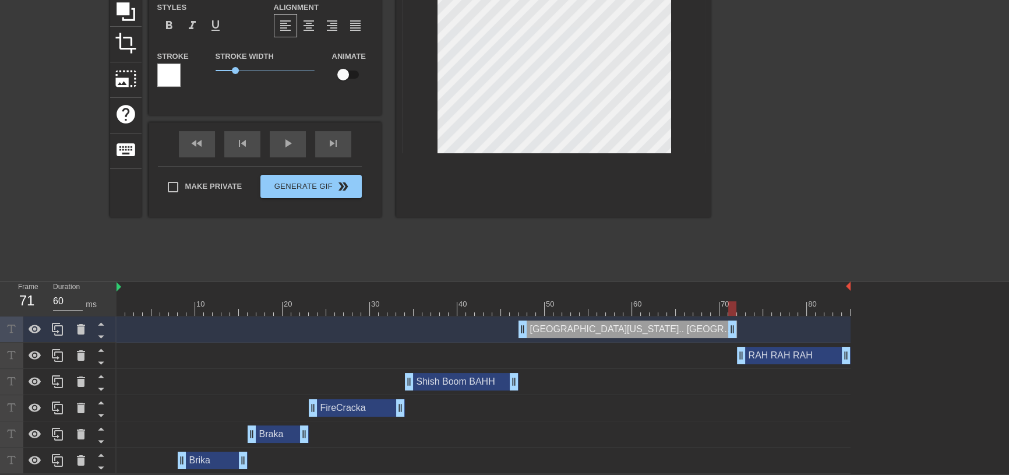
scroll to position [122, 0]
drag, startPoint x: 734, startPoint y: 322, endPoint x: 742, endPoint y: 323, distance: 8.2
type input "60"
drag, startPoint x: 740, startPoint y: 327, endPoint x: 733, endPoint y: 327, distance: 7.6
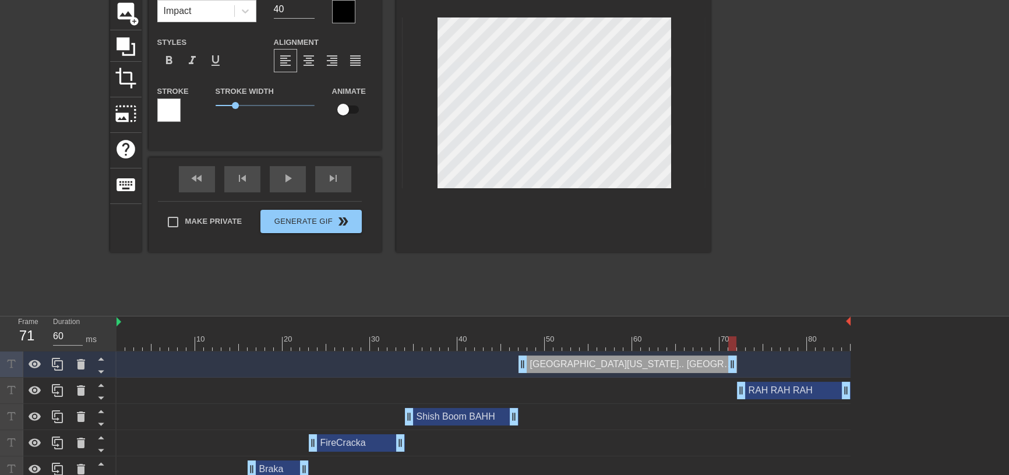
scroll to position [105, 0]
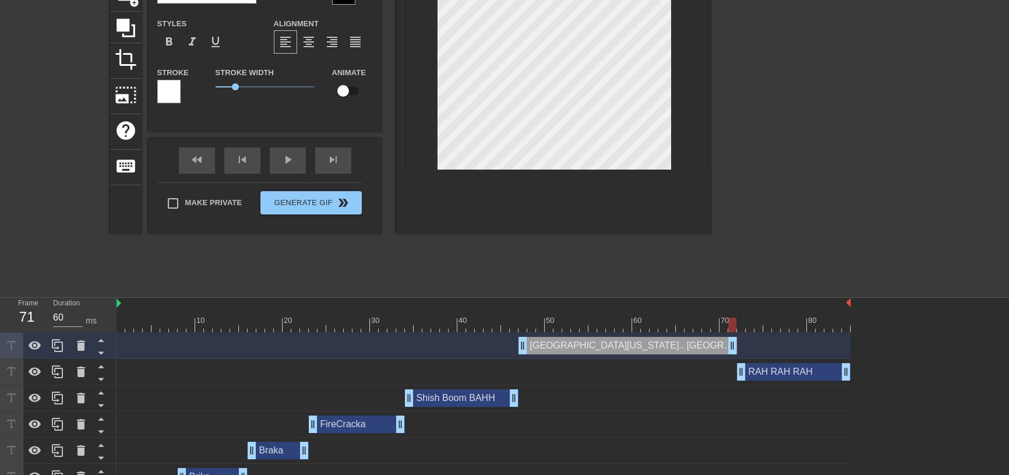
click at [262, 273] on div "title add_circle image add_circle crop photo_size_select_large help keyboard [G…" at bounding box center [410, 116] width 601 height 350
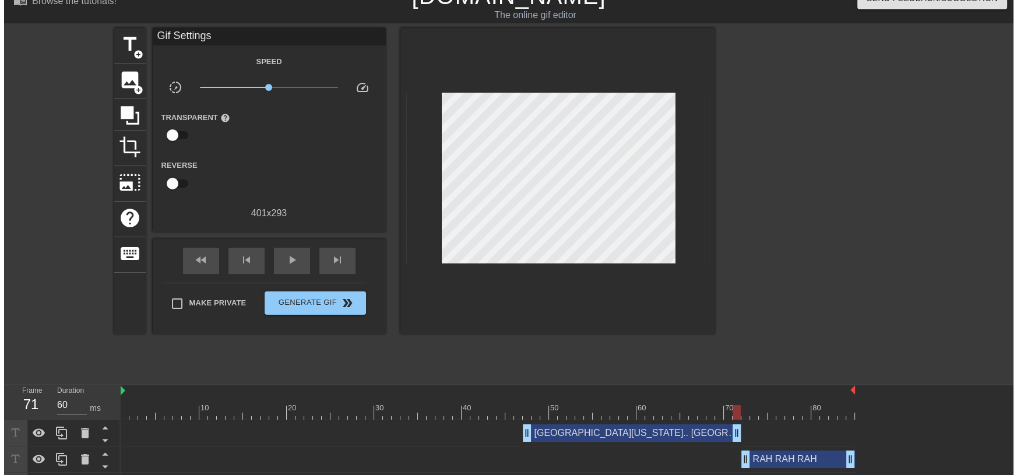
scroll to position [0, 0]
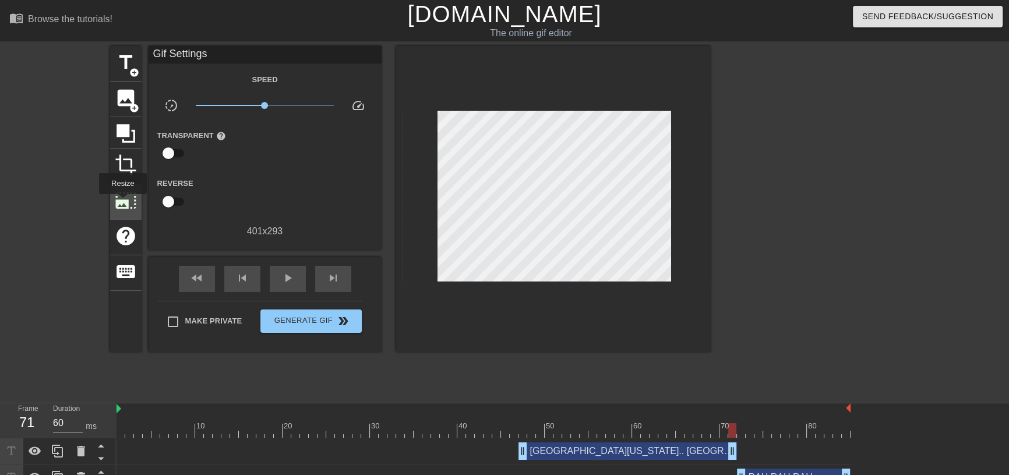
click at [122, 202] on span "photo_size_select_large" at bounding box center [126, 200] width 22 height 22
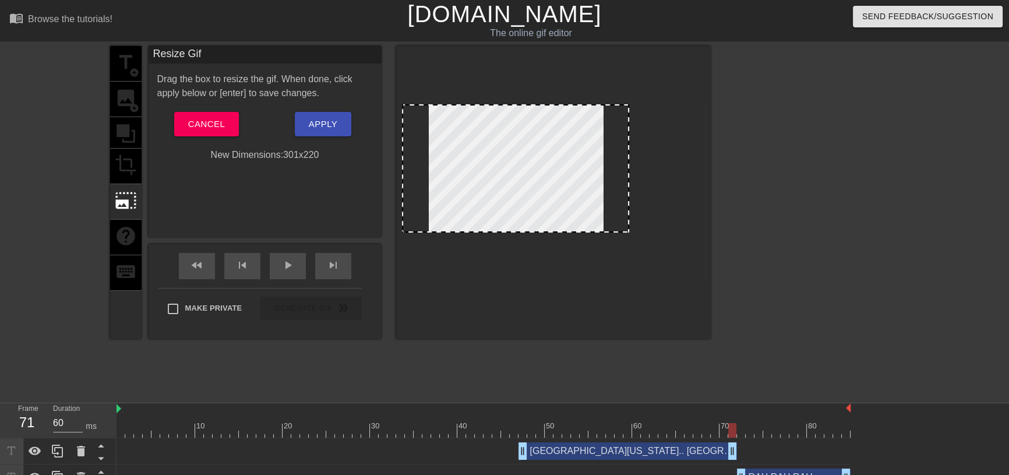
drag, startPoint x: 704, startPoint y: 132, endPoint x: 628, endPoint y: 133, distance: 75.8
click at [628, 133] on div at bounding box center [628, 168] width 6 height 126
click at [325, 131] on span "Apply" at bounding box center [323, 124] width 29 height 15
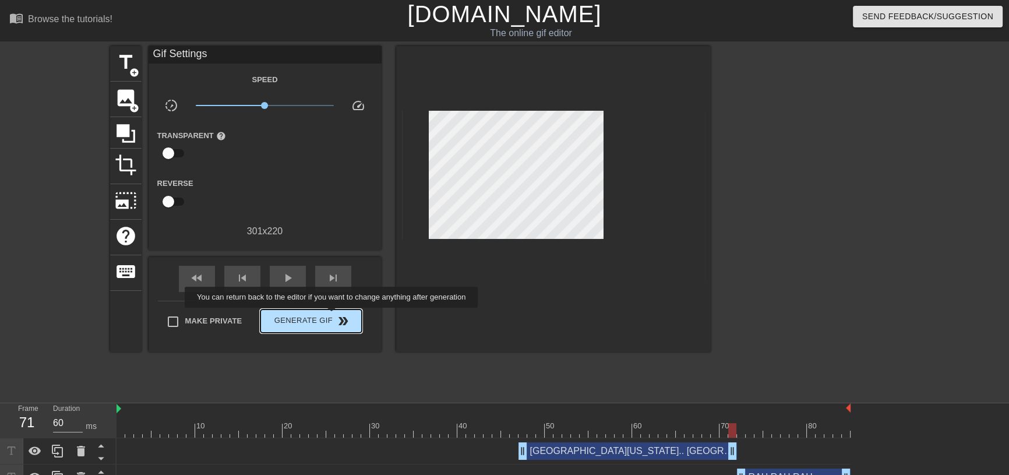
click at [333, 316] on span "Generate Gif double_arrow" at bounding box center [310, 321] width 91 height 14
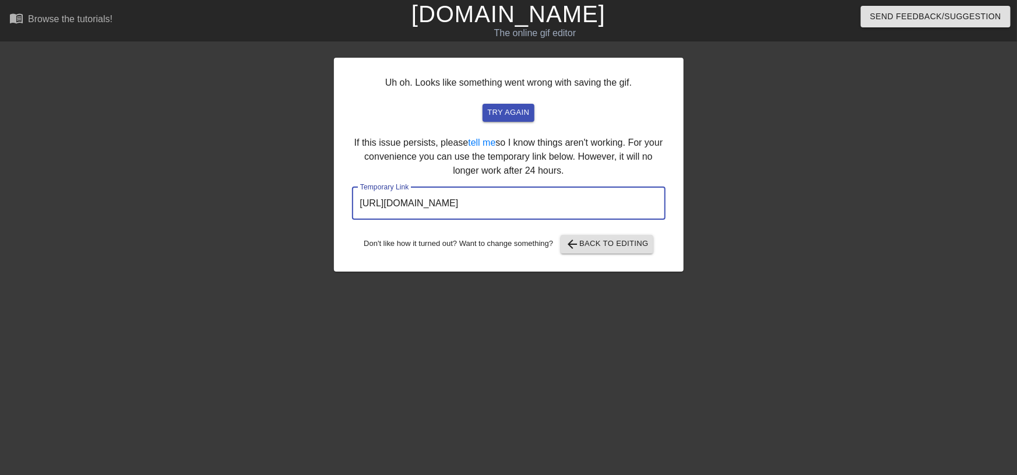
drag, startPoint x: 624, startPoint y: 212, endPoint x: 307, endPoint y: 201, distance: 316.6
click at [226, 199] on div "Uh oh. Looks like something went wrong with saving the gif. try again If this i…" at bounding box center [508, 221] width 1017 height 350
